Goal: Task Accomplishment & Management: Manage account settings

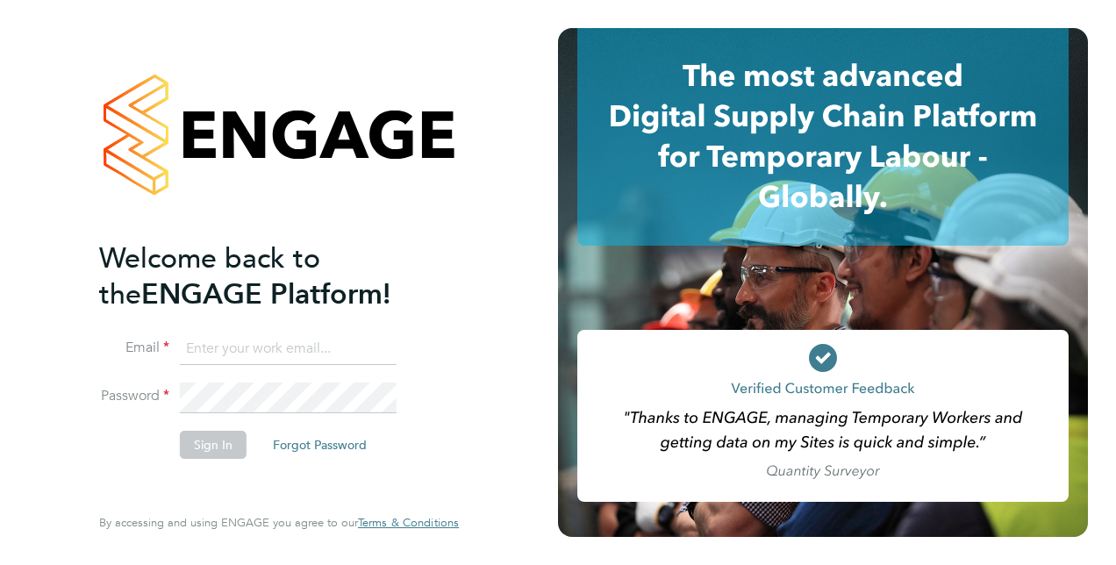
type input "[PERSON_NAME][EMAIL_ADDRESS][DOMAIN_NAME]"
click at [215, 453] on button "Sign In" at bounding box center [213, 445] width 67 height 28
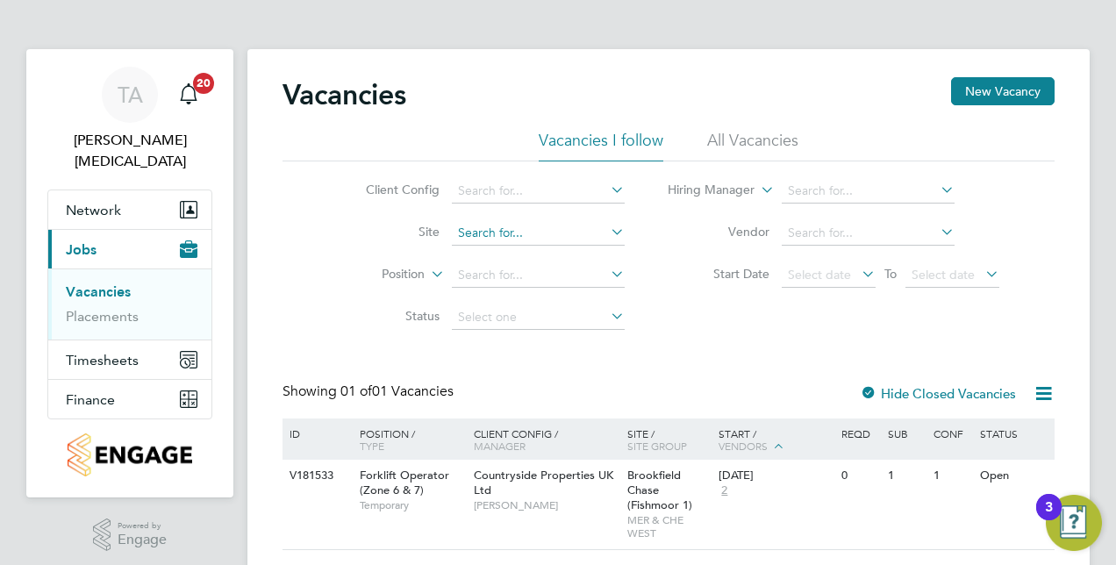
click at [487, 225] on input at bounding box center [538, 233] width 173 height 25
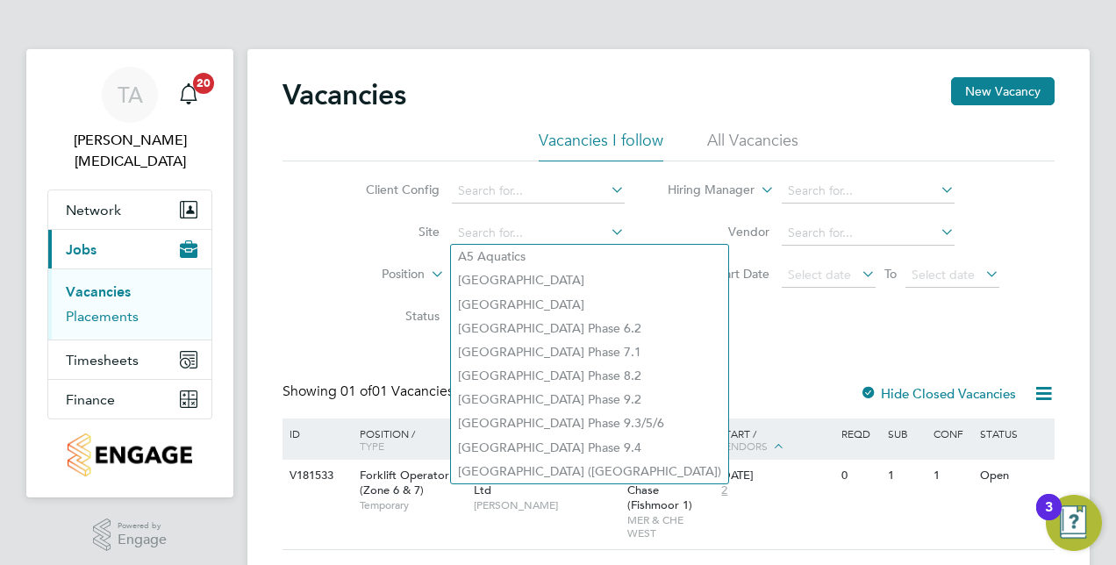
drag, startPoint x: 93, startPoint y: 291, endPoint x: 121, endPoint y: 284, distance: 28.9
click at [93, 308] on link "Placements" at bounding box center [102, 316] width 73 height 17
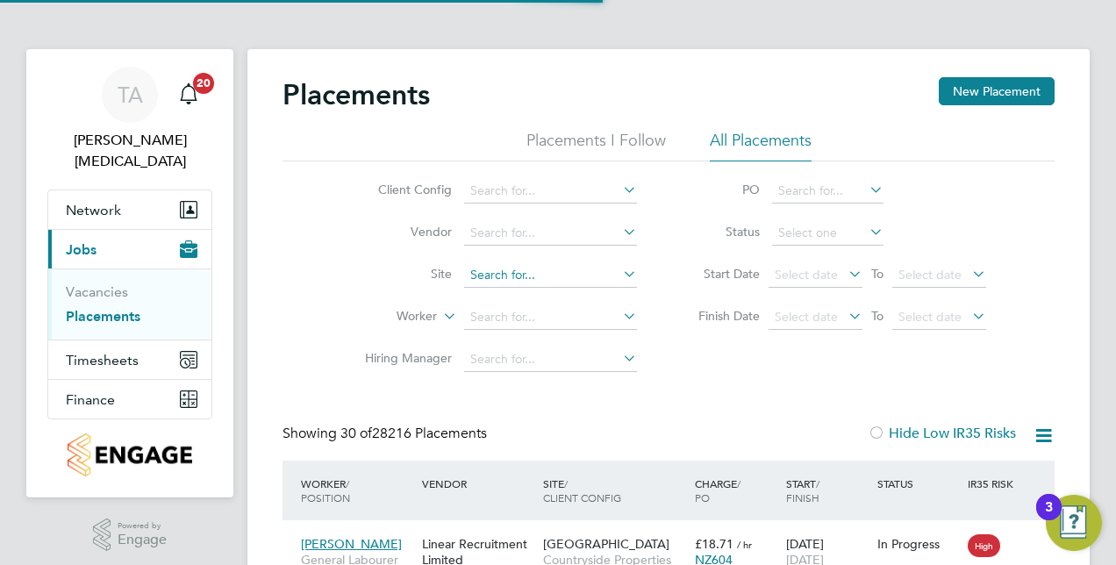
click at [485, 271] on input at bounding box center [550, 275] width 173 height 25
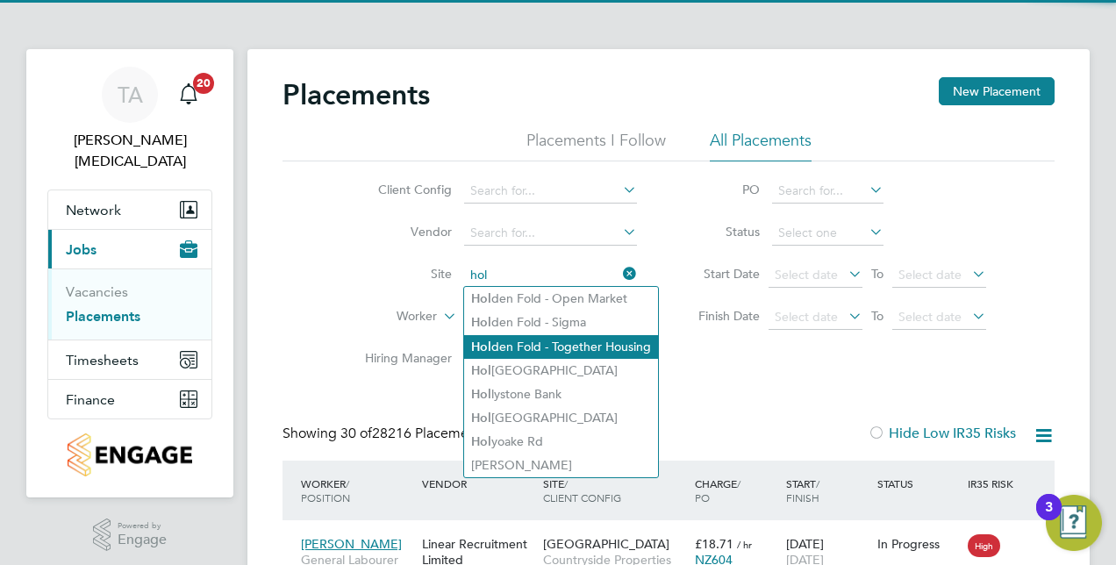
click at [539, 339] on li "Hol den Fold - Together Housing" at bounding box center [561, 347] width 194 height 24
type input "Holden Fold - Together Housing"
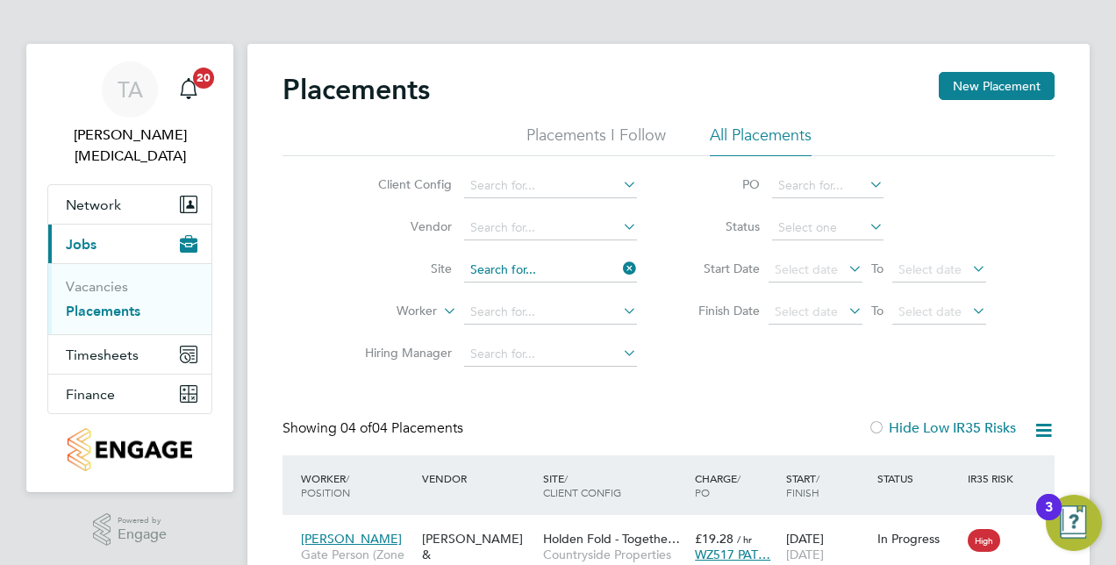
click at [570, 268] on input at bounding box center [550, 270] width 173 height 25
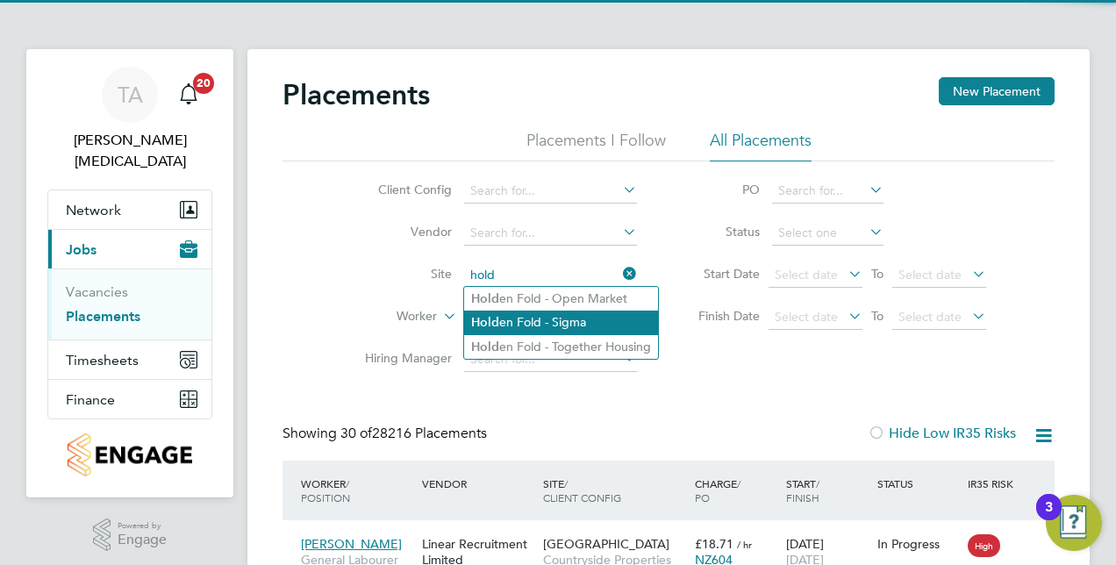
click at [562, 321] on li "Hold en Fold - Sigma" at bounding box center [561, 323] width 194 height 24
type input "Holden Fold - Sigma"
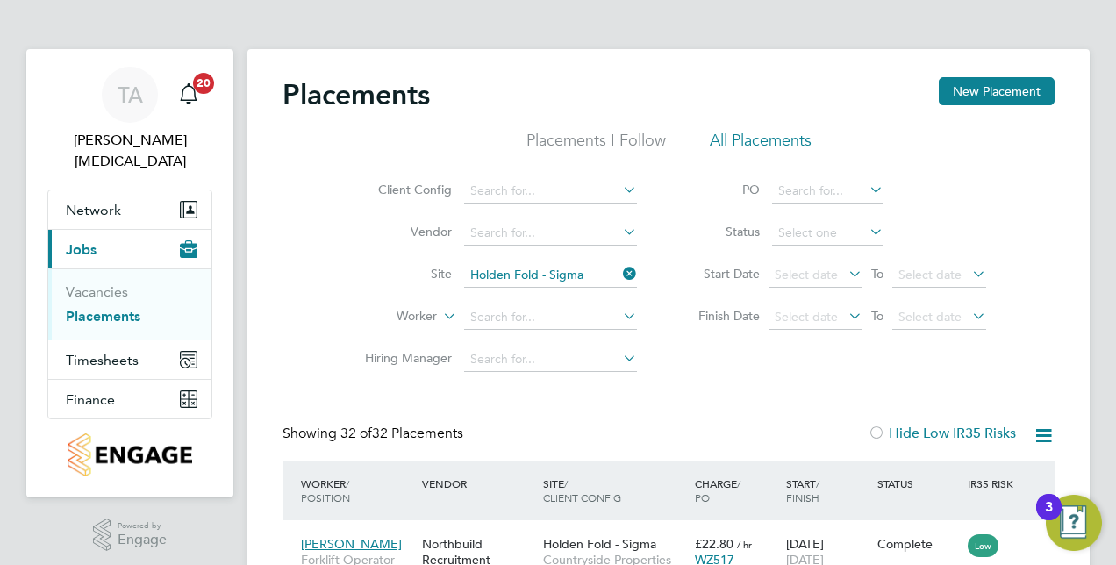
click at [567, 274] on input "Holden Fold - Sigma" at bounding box center [550, 275] width 173 height 25
click at [605, 290] on li "Brookfield Chase ( Fishmoor 1)" at bounding box center [563, 299] width 199 height 24
type input "Brookfield Chase (Fishmoor 1)"
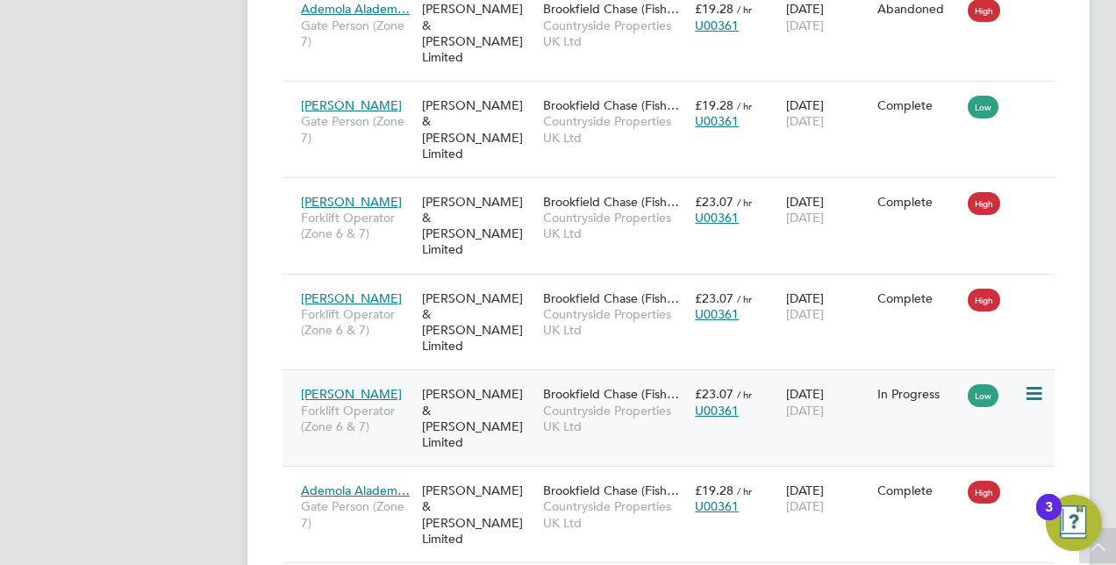
click at [476, 377] on div "[PERSON_NAME] & [PERSON_NAME] Limited" at bounding box center [478, 418] width 121 height 82
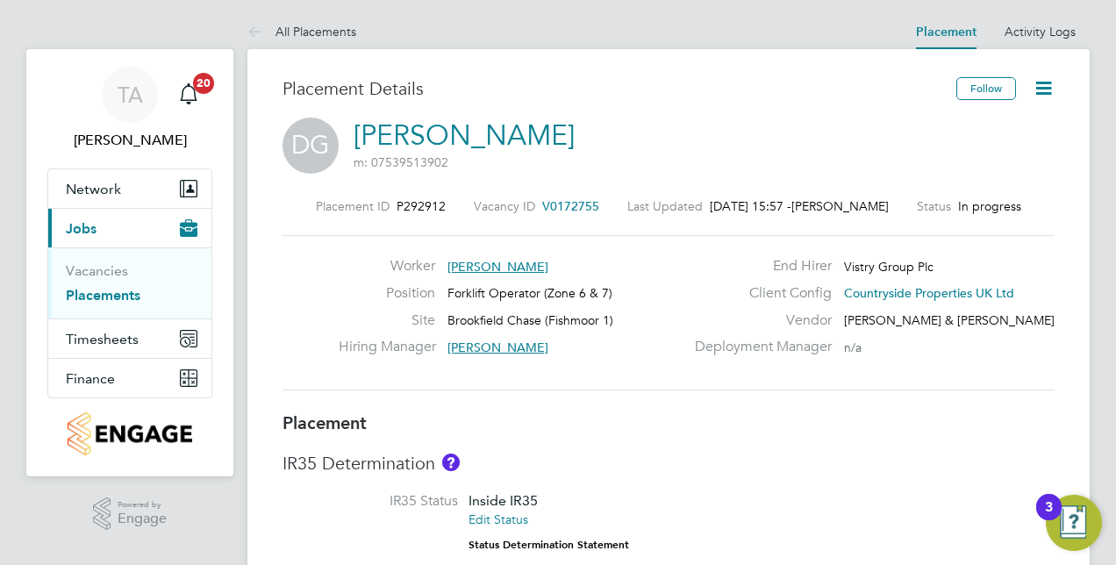
click at [1045, 86] on icon at bounding box center [1044, 88] width 22 height 22
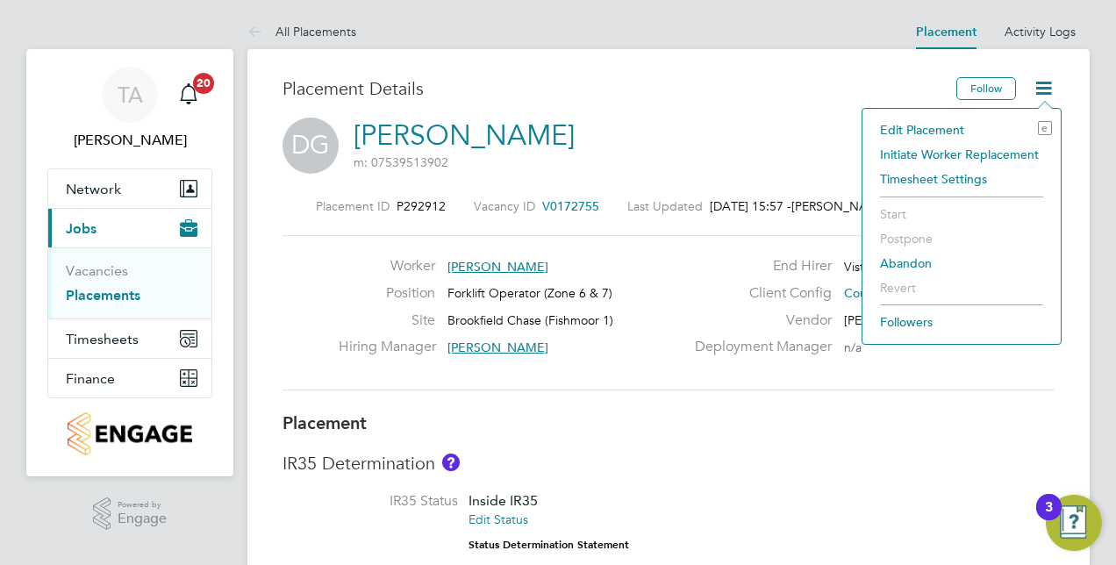
click at [942, 122] on li "Edit Placement e" at bounding box center [961, 130] width 181 height 25
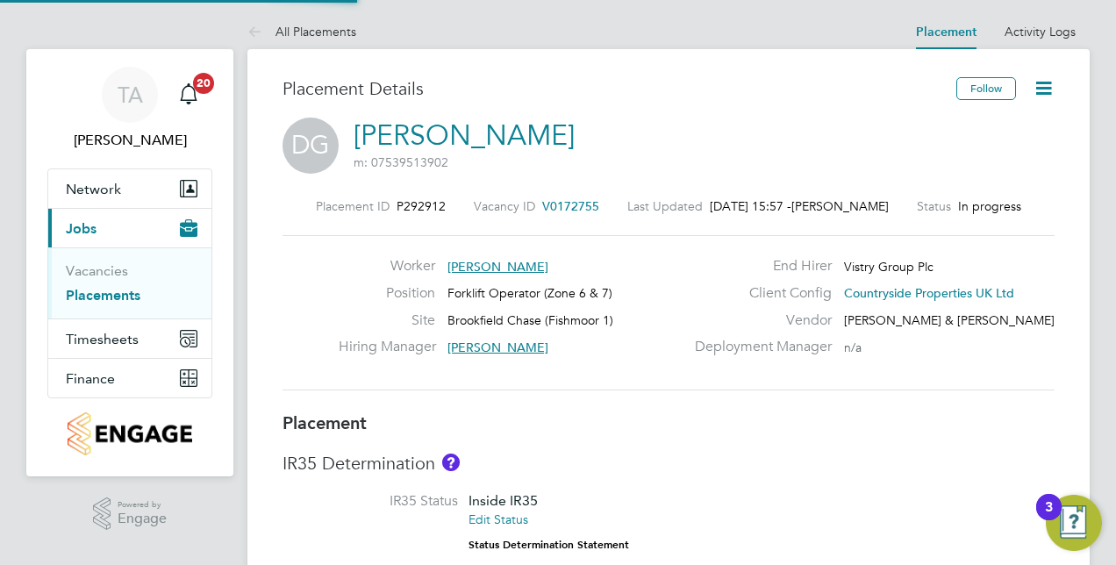
type input "[PERSON_NAME]"
type input "[DATE]"
type input "07:30"
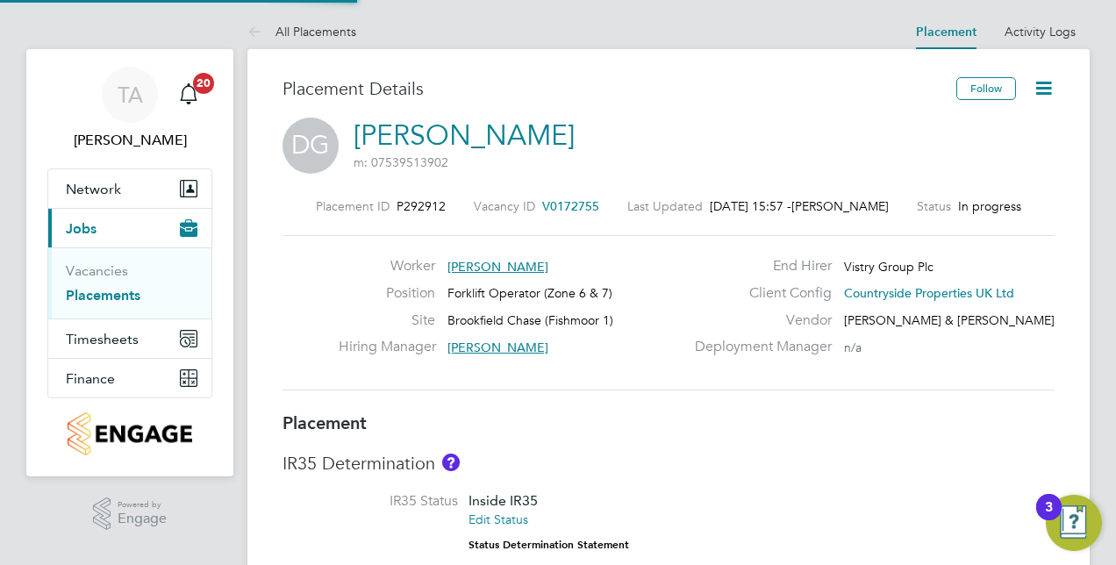
type input "16:30"
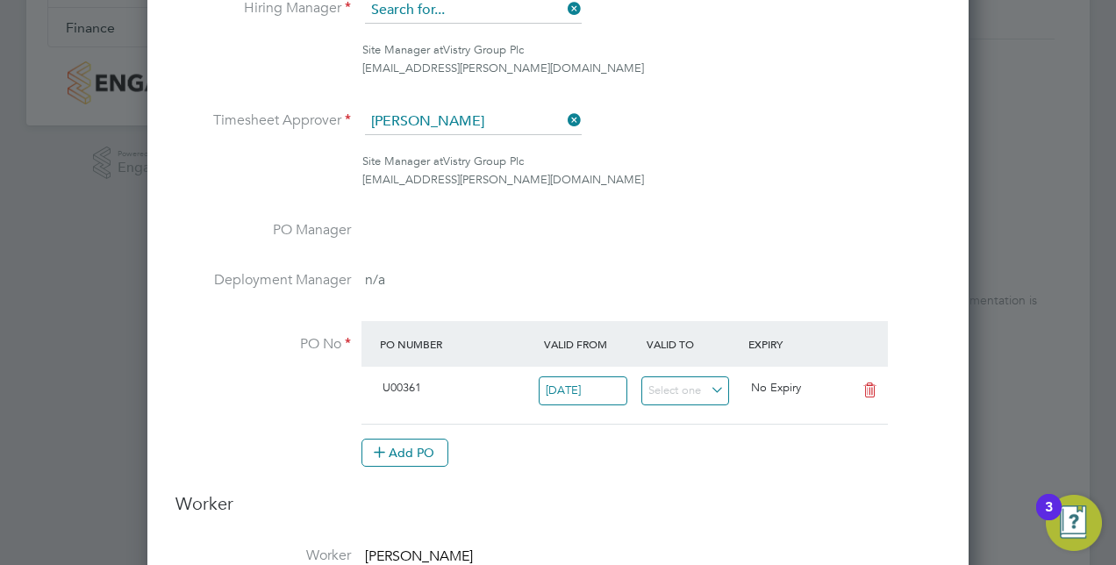
click at [442, 15] on input at bounding box center [473, 10] width 217 height 26
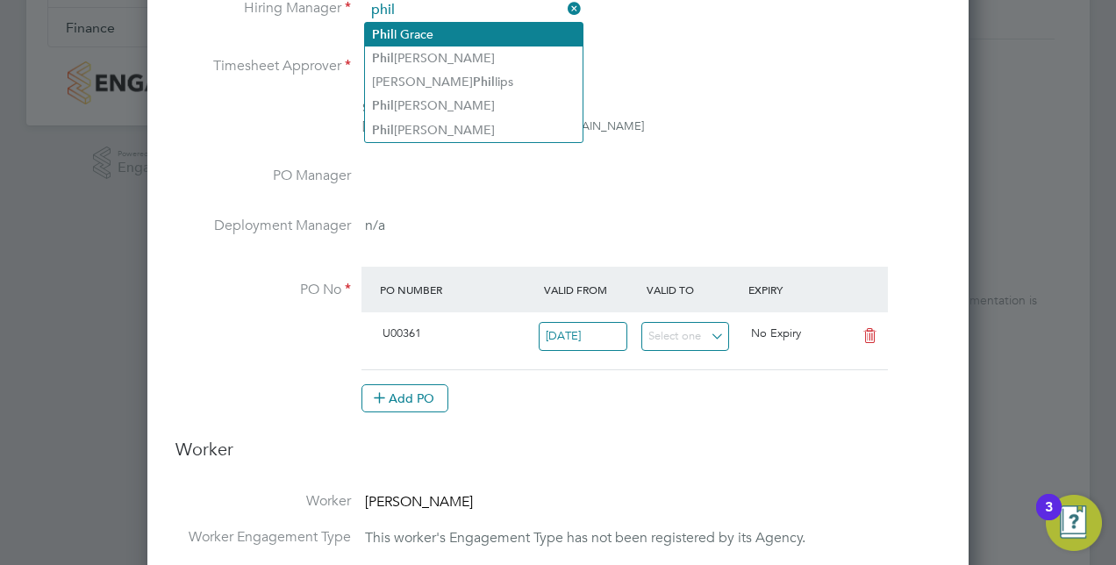
click at [439, 27] on li "Phil l Grace" at bounding box center [474, 35] width 218 height 24
type input "Phill Grace"
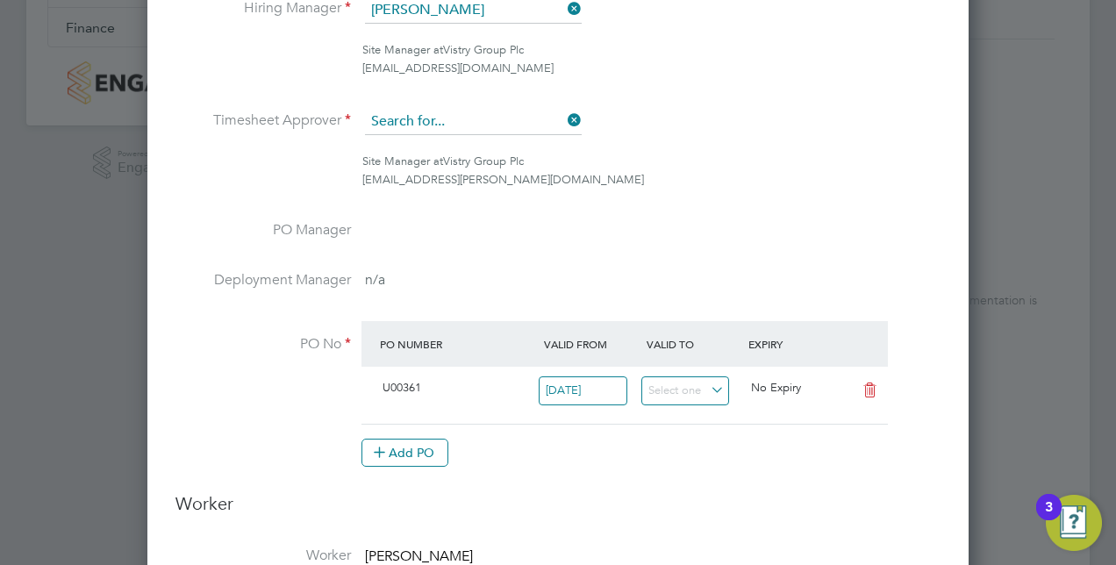
click at [423, 116] on input at bounding box center [473, 122] width 217 height 26
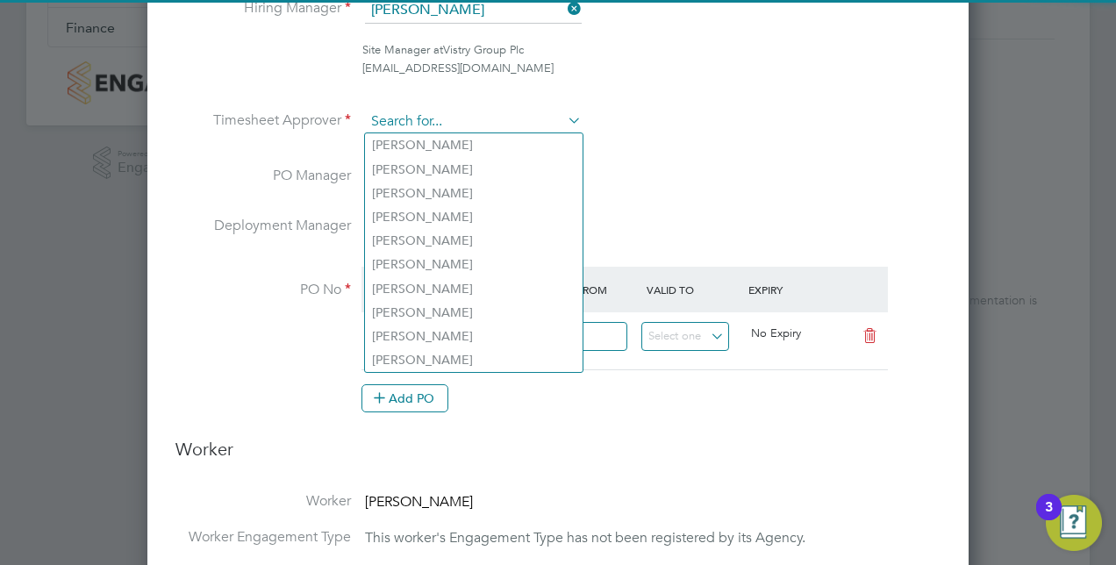
type input "h"
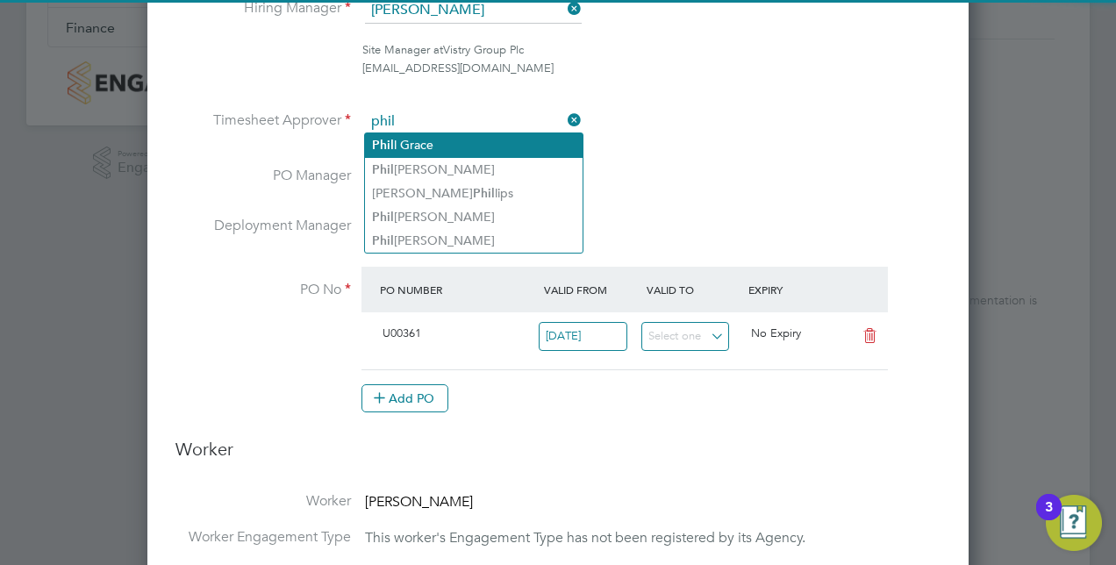
click at [440, 147] on li "Phil l Grace" at bounding box center [474, 145] width 218 height 24
type input "Phill Grace"
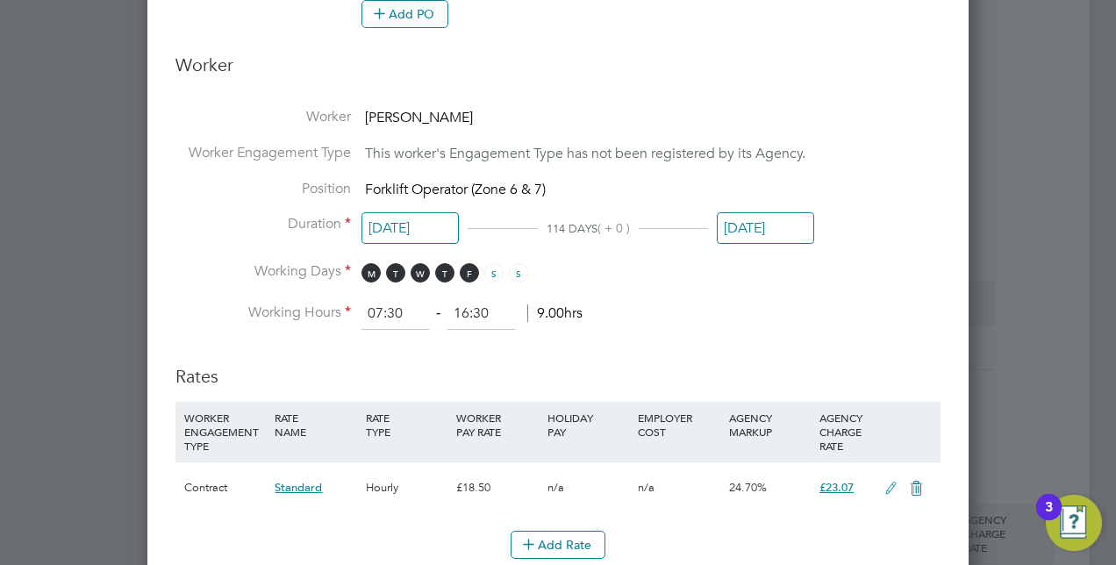
click at [755, 226] on input "[DATE]" at bounding box center [765, 228] width 97 height 32
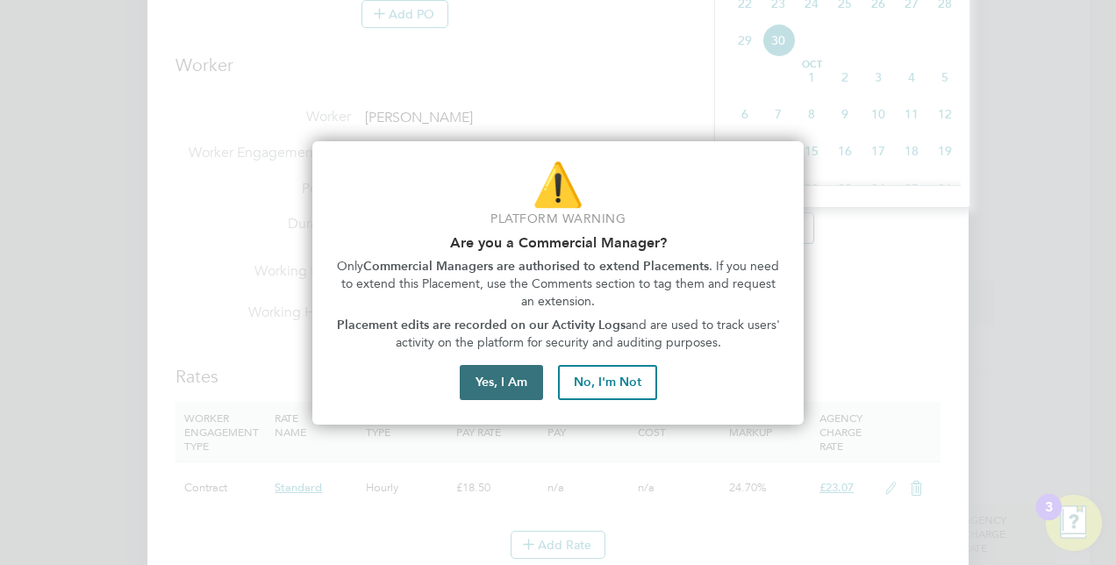
click at [523, 376] on button "Yes, I Am" at bounding box center [501, 382] width 83 height 35
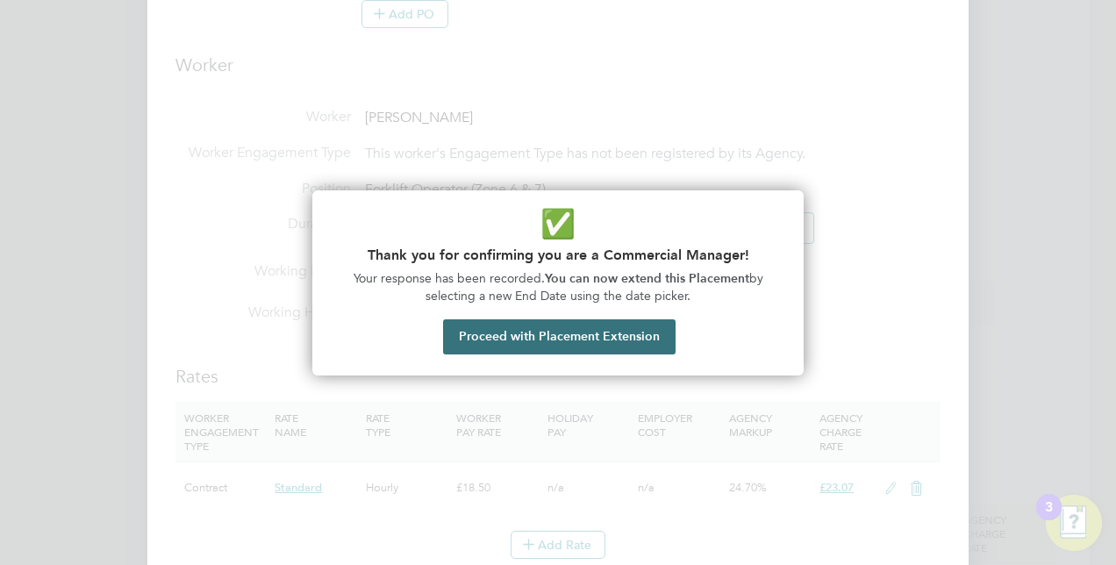
click at [523, 337] on button "Proceed with Placement Extension" at bounding box center [559, 336] width 233 height 35
click at [523, 337] on ng-form "Deployment End Hirer Vistry Group Plc Client Config Countryside Properties UK L…" at bounding box center [558, 266] width 765 height 1775
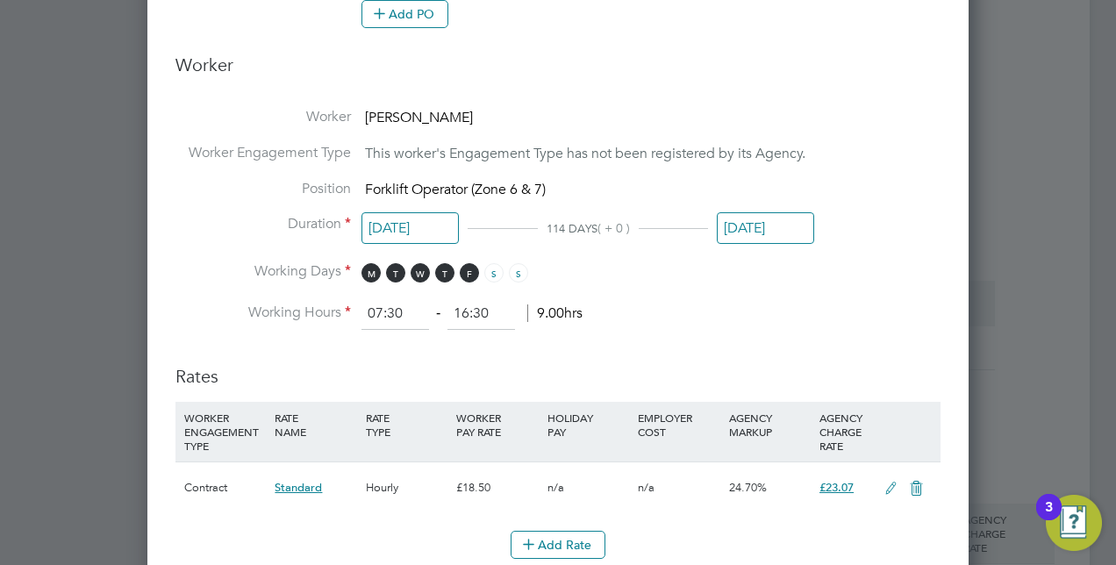
click at [757, 222] on input "[DATE]" at bounding box center [765, 228] width 97 height 32
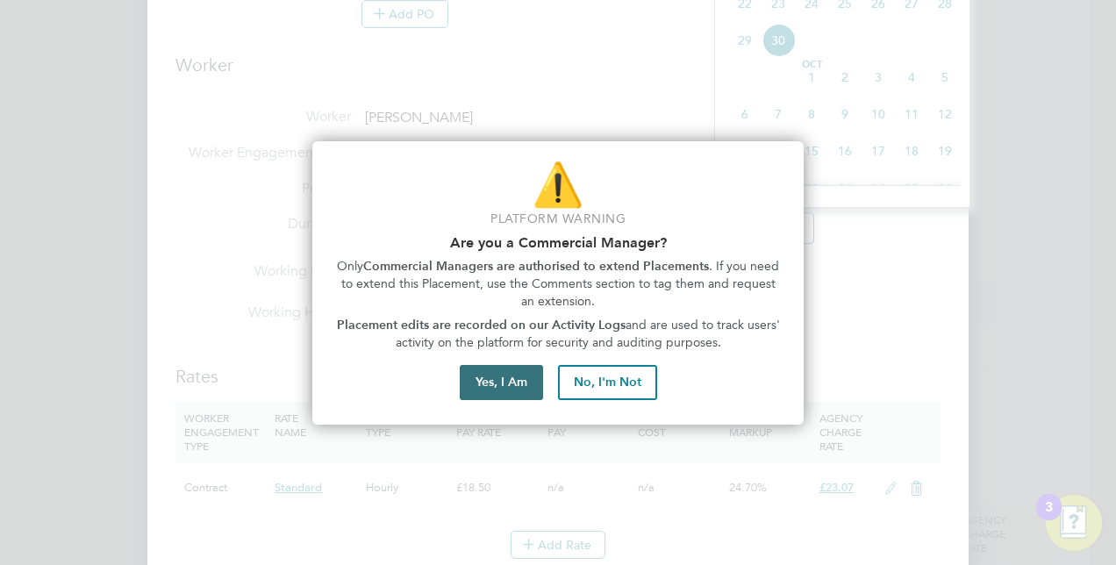
click at [495, 382] on button "Yes, I Am" at bounding box center [501, 382] width 83 height 35
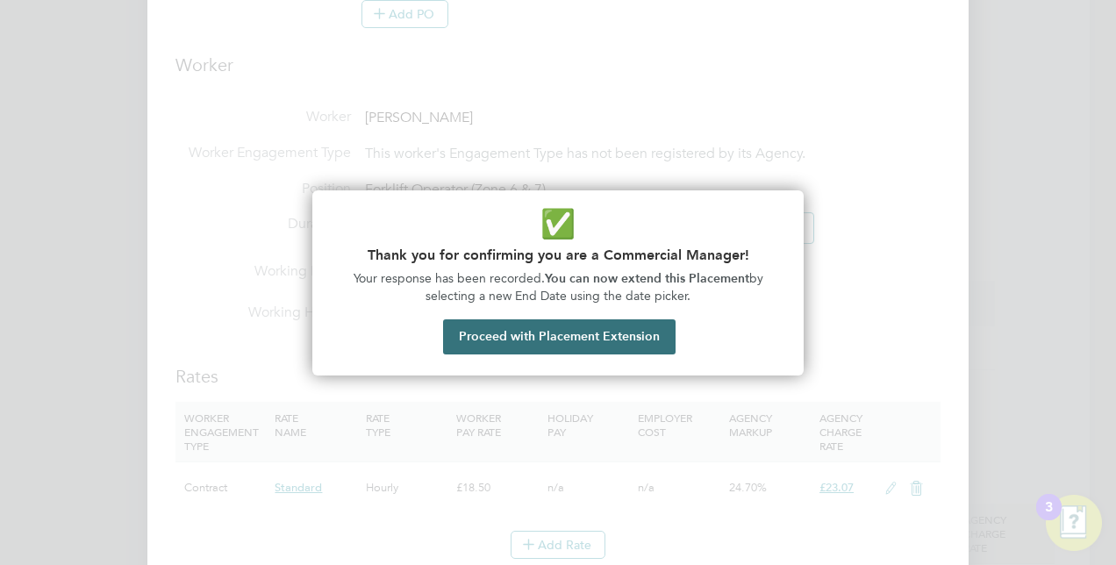
click at [560, 326] on button "Proceed with Placement Extension" at bounding box center [559, 336] width 233 height 35
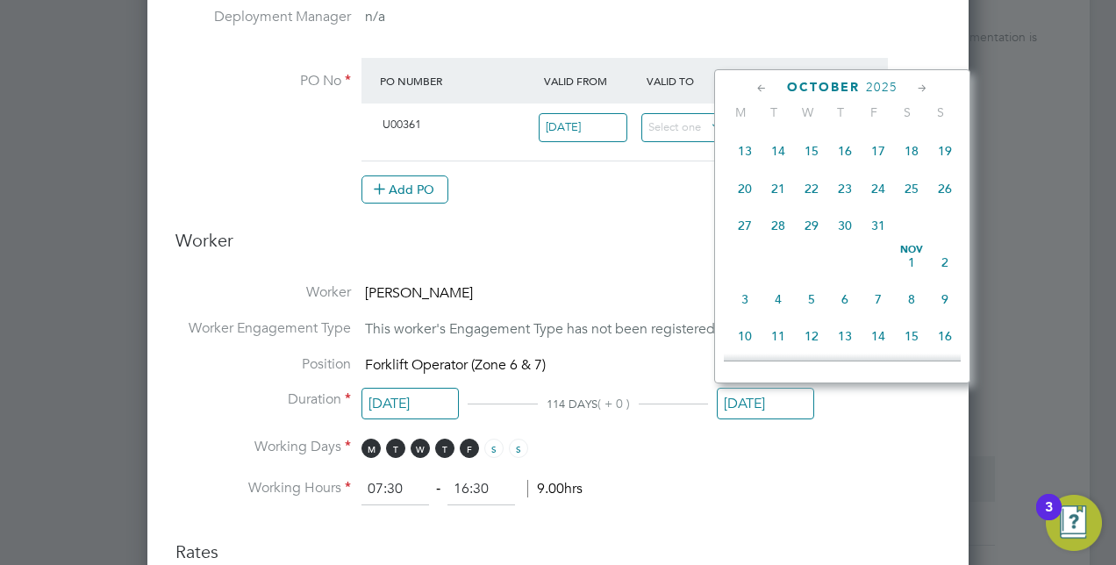
click at [872, 234] on span "31" at bounding box center [878, 225] width 33 height 33
type input "[DATE]"
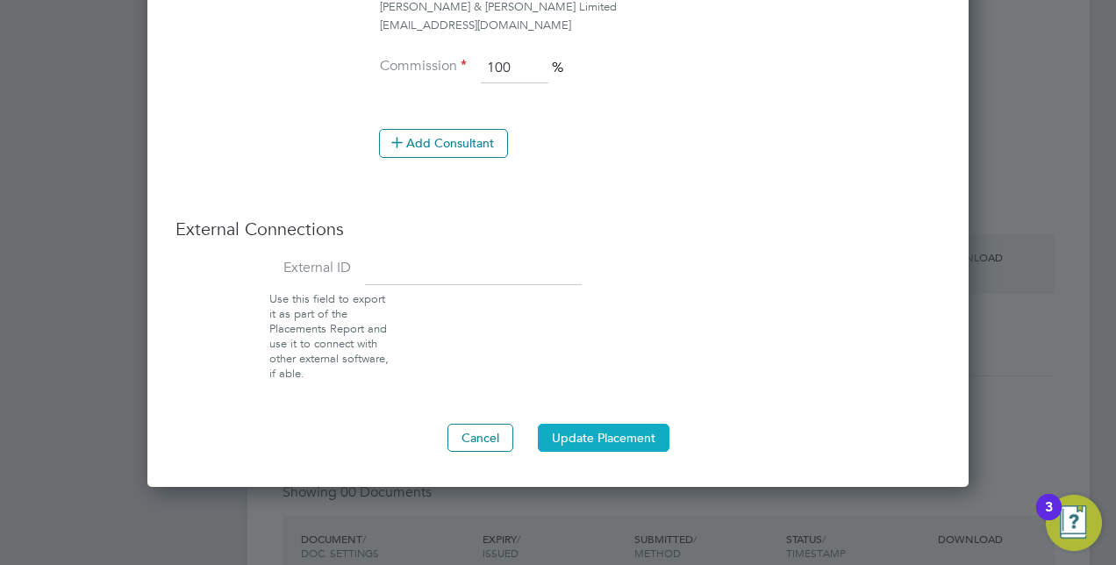
click at [614, 424] on button "Update Placement" at bounding box center [604, 438] width 132 height 28
